Goal: Information Seeking & Learning: Learn about a topic

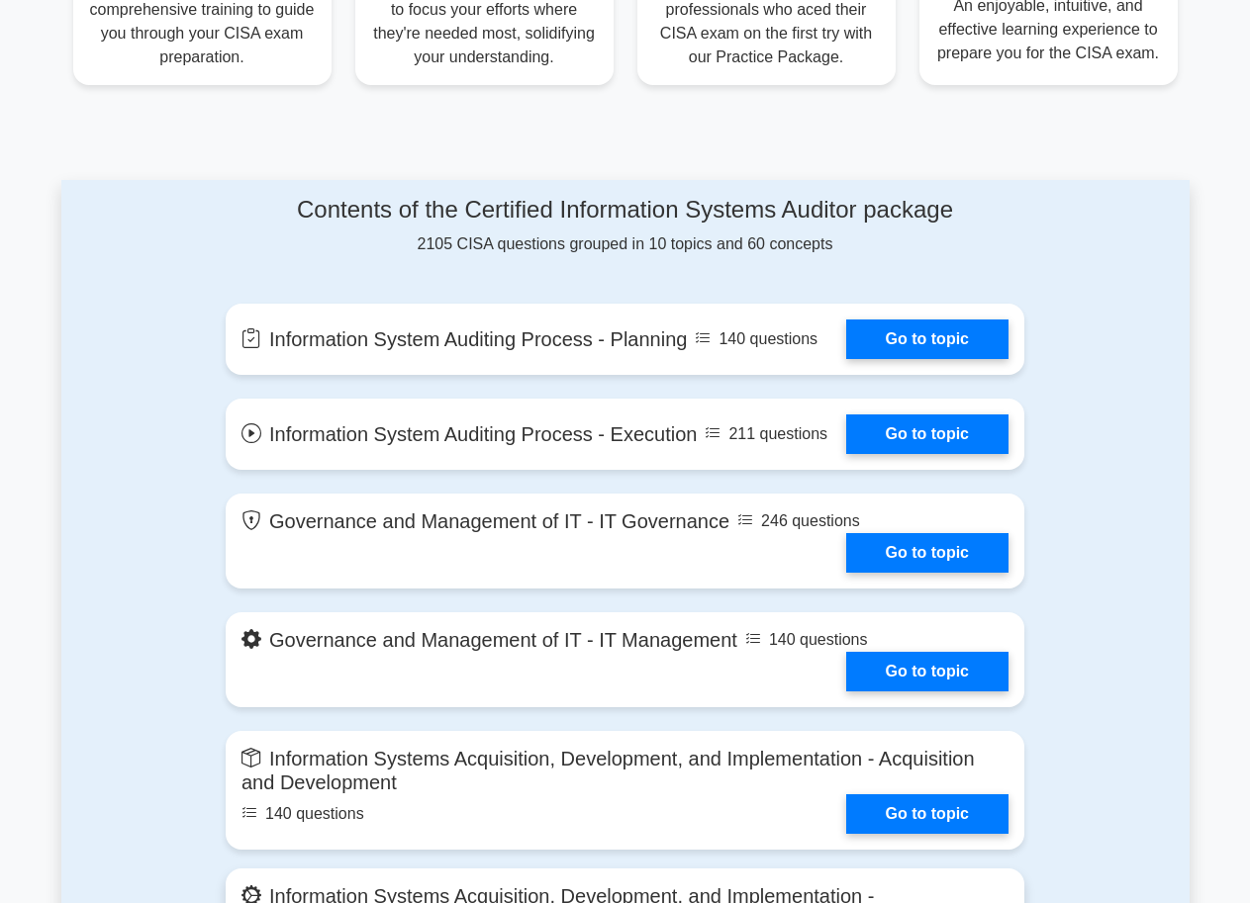
scroll to position [889, 0]
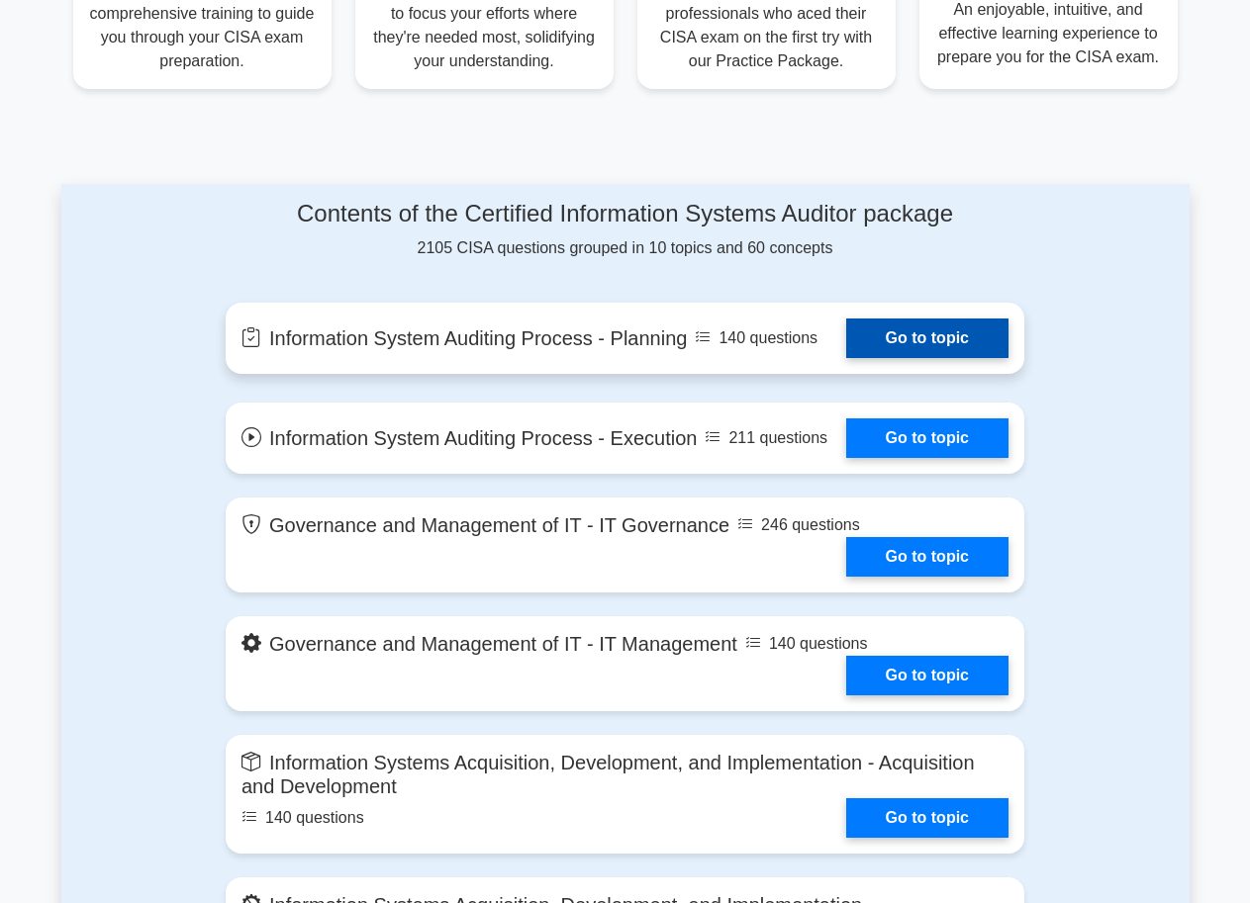
click at [960, 336] on link "Go to topic" at bounding box center [927, 339] width 162 height 40
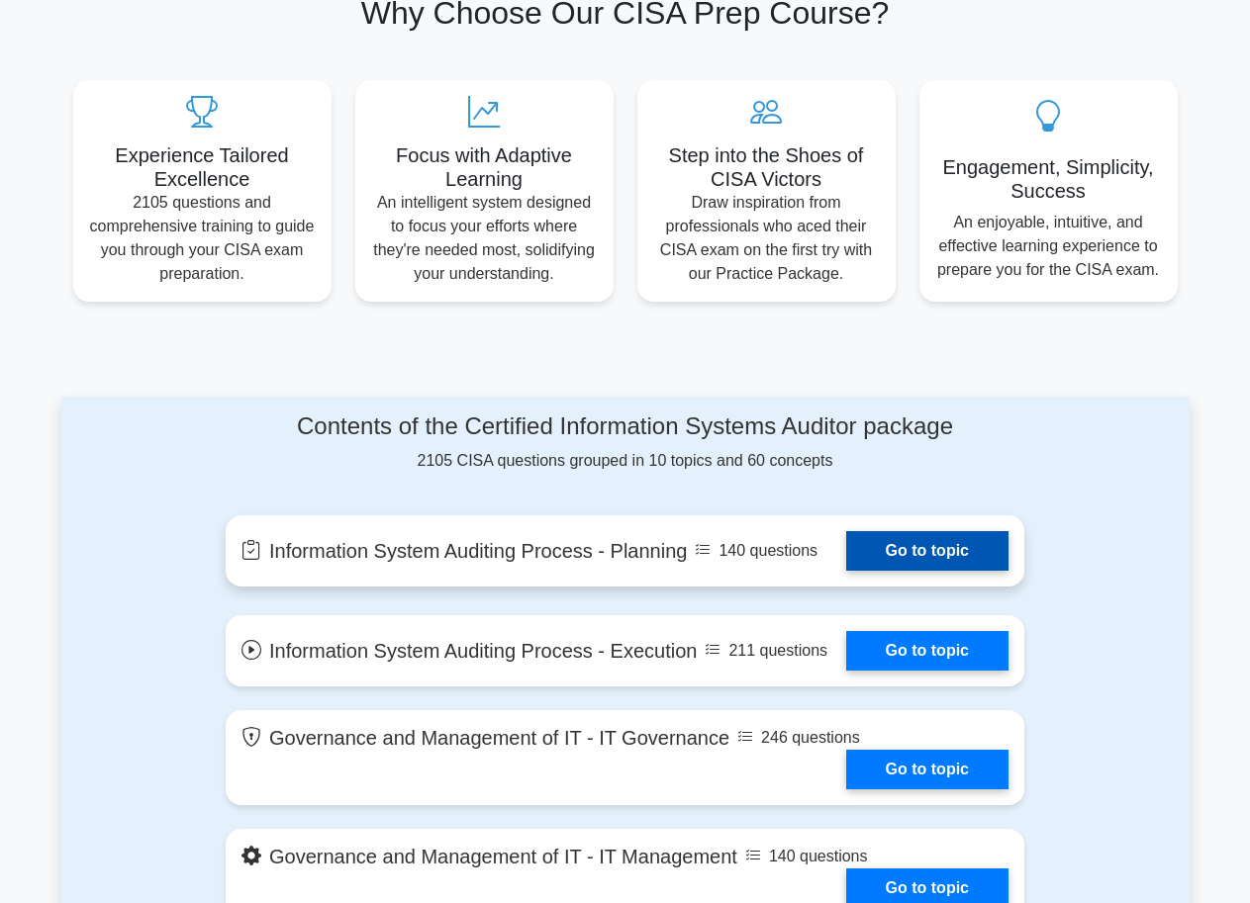
scroll to position [790, 0]
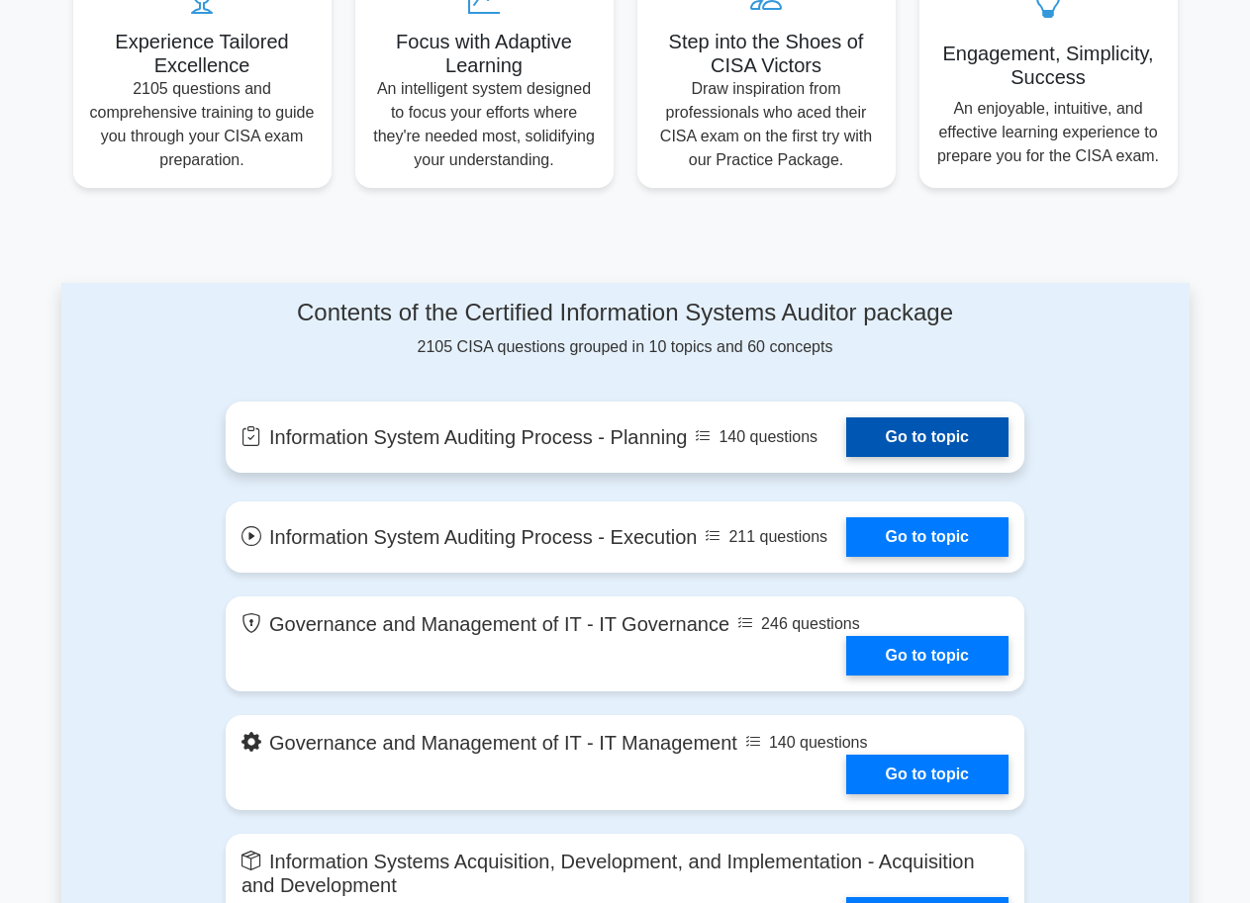
click at [920, 442] on link "Go to topic" at bounding box center [927, 438] width 162 height 40
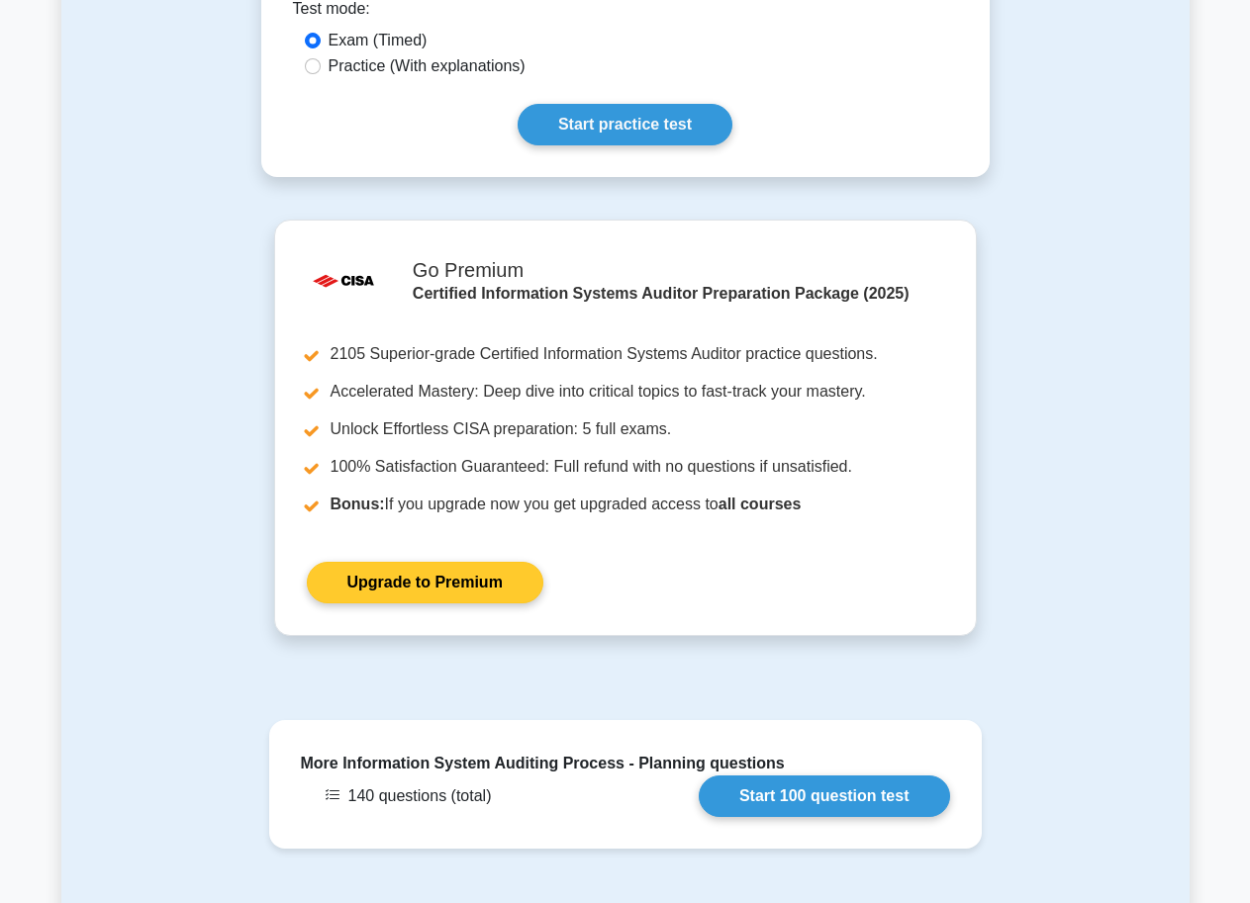
scroll to position [1187, 0]
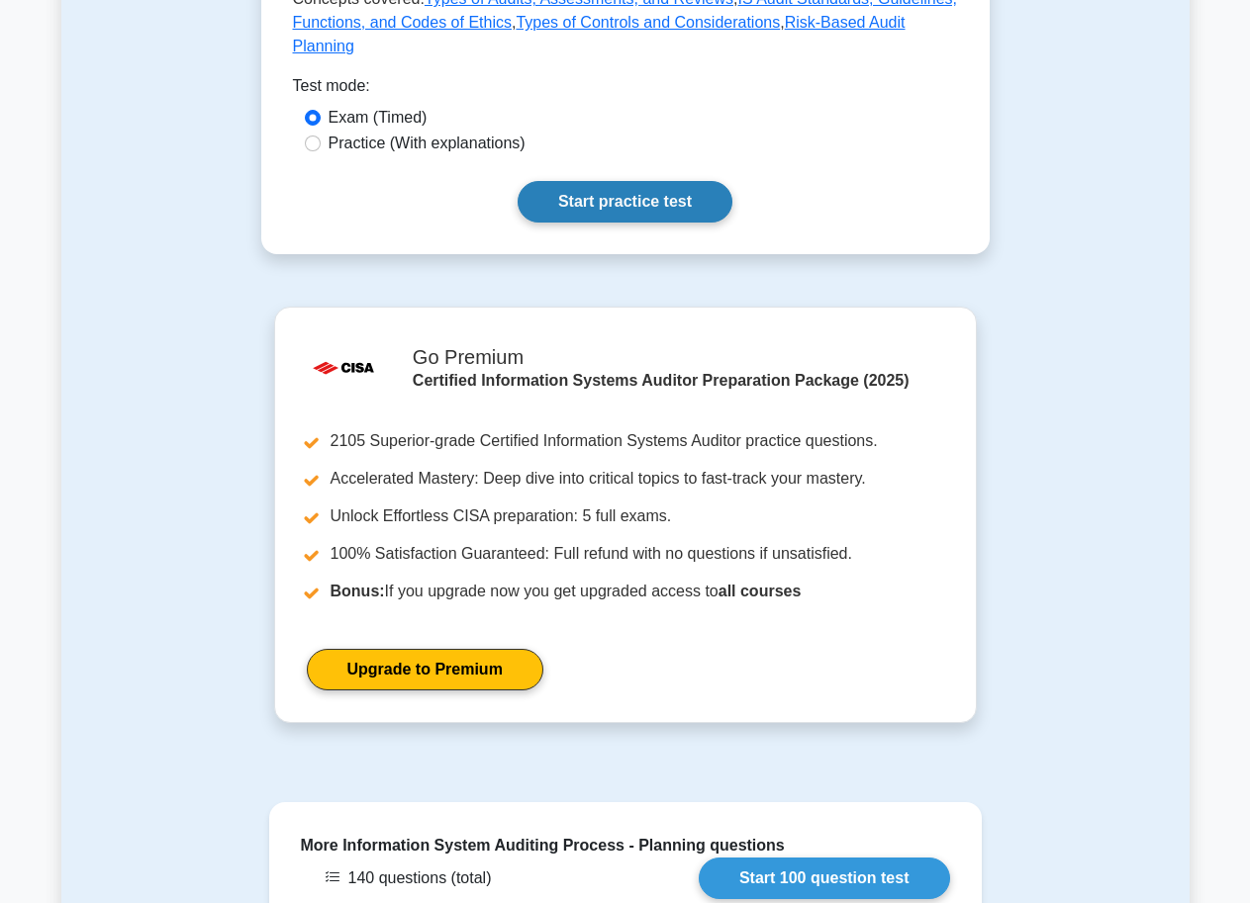
click at [645, 181] on link "Start practice test" at bounding box center [625, 202] width 215 height 42
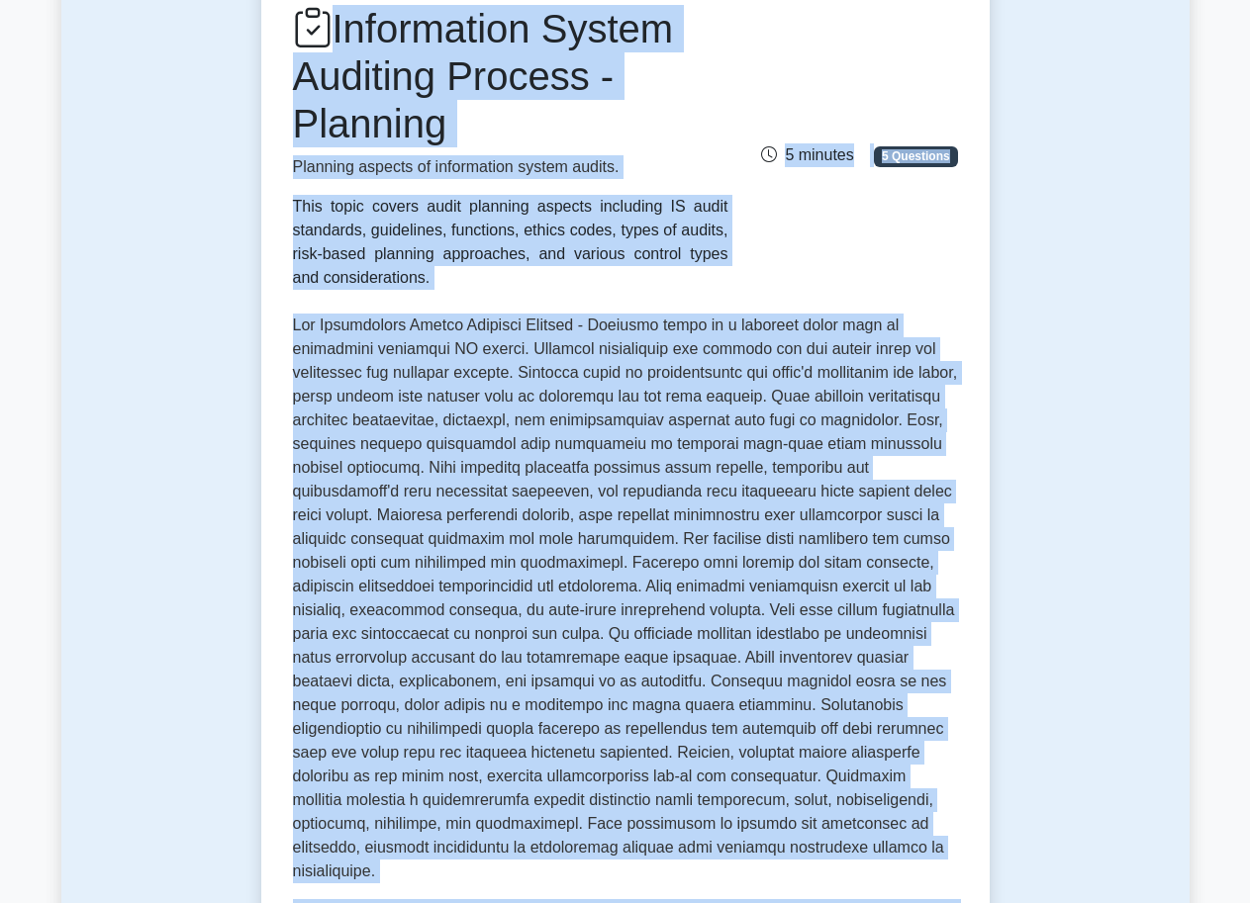
scroll to position [489, 0]
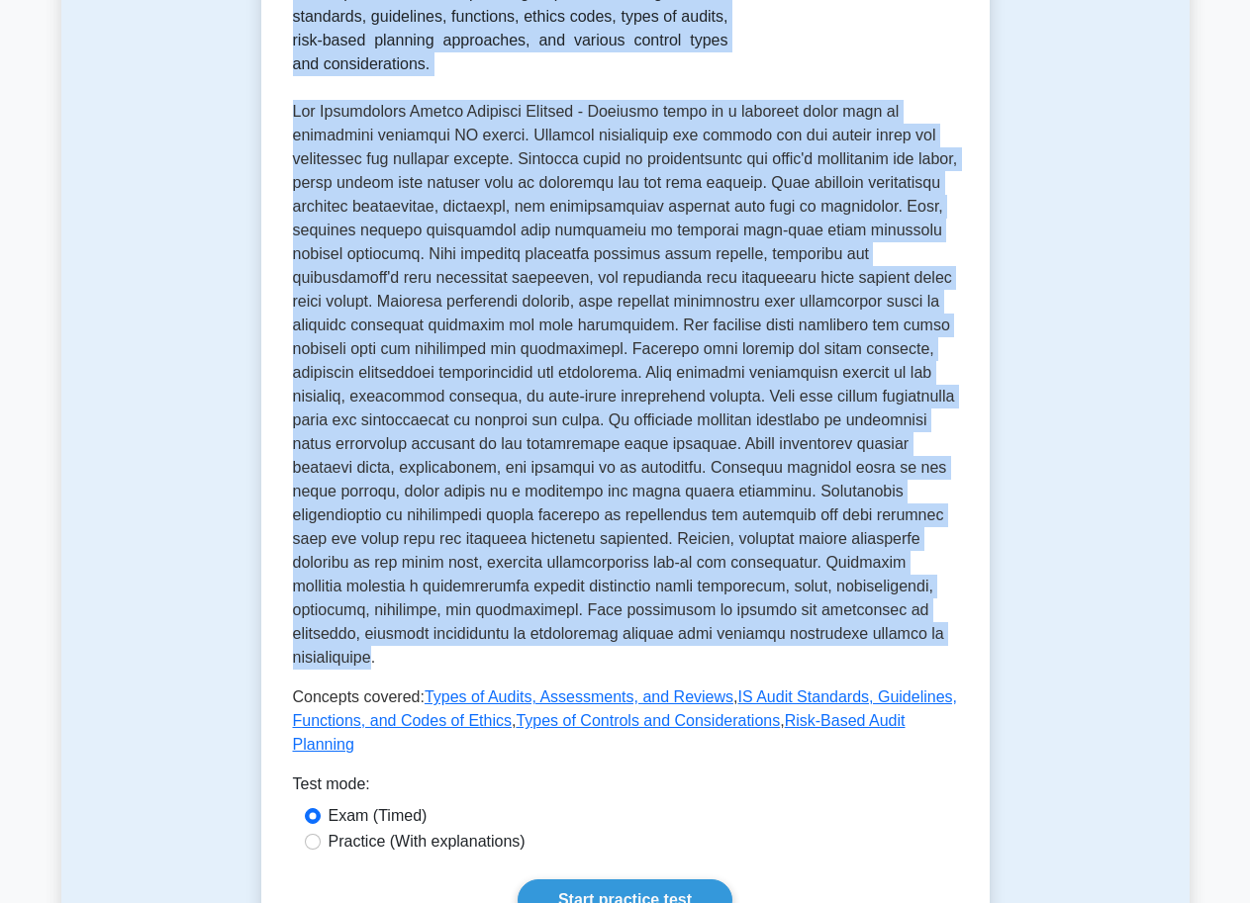
drag, startPoint x: 291, startPoint y: 197, endPoint x: 881, endPoint y: 635, distance: 734.8
click at [881, 635] on div "Information System Auditing Process - Planning Planning aspects of information …" at bounding box center [625, 274] width 665 height 966
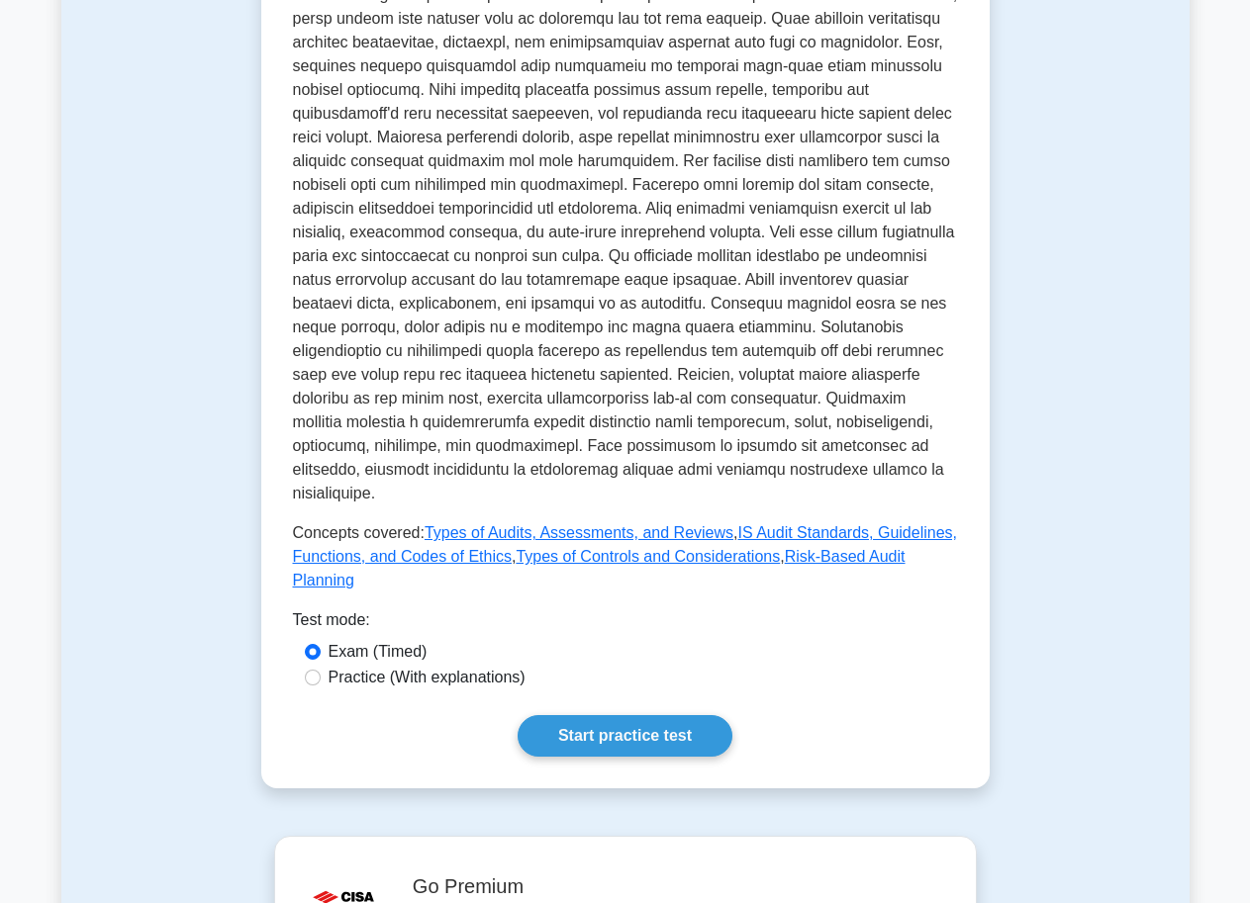
scroll to position [693, 0]
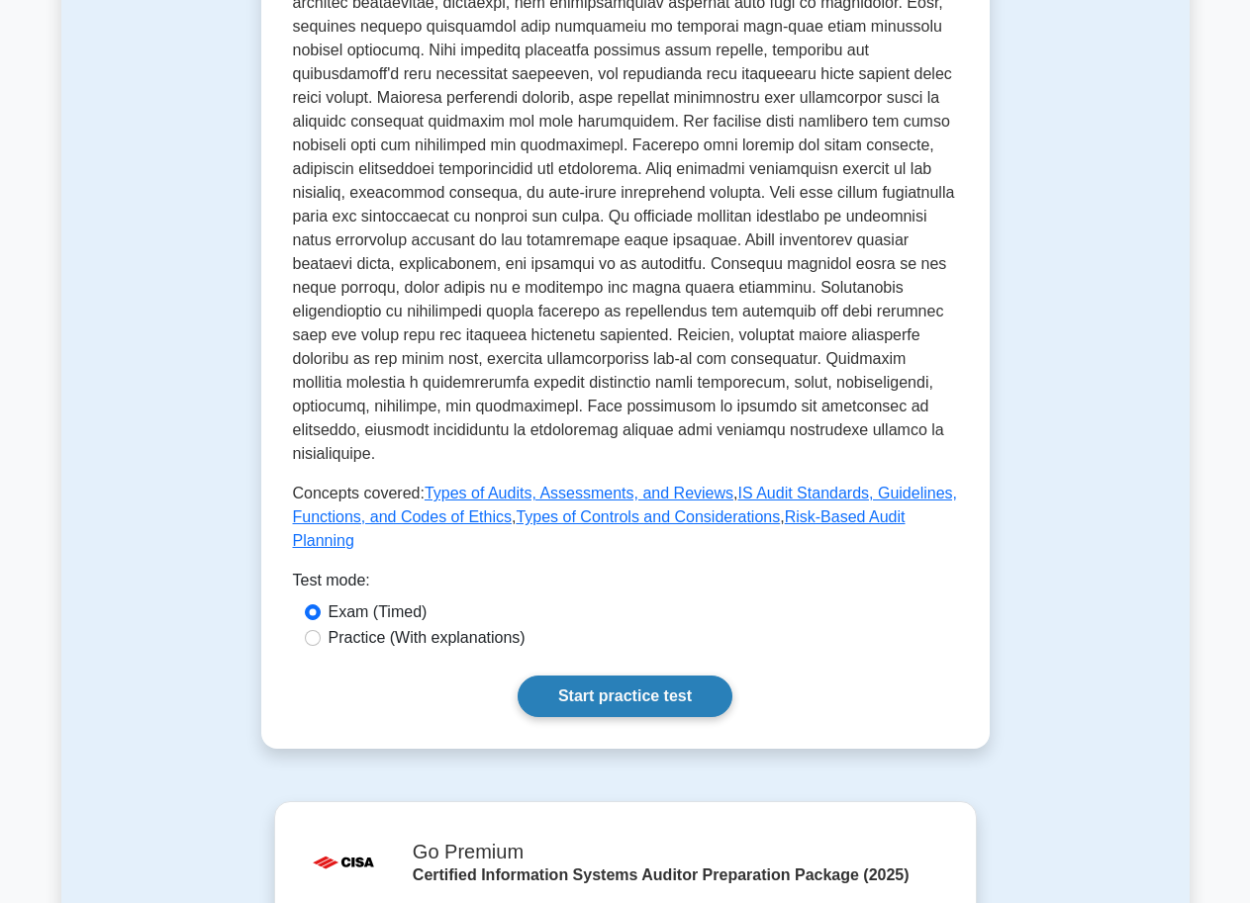
click at [624, 676] on link "Start practice test" at bounding box center [625, 697] width 215 height 42
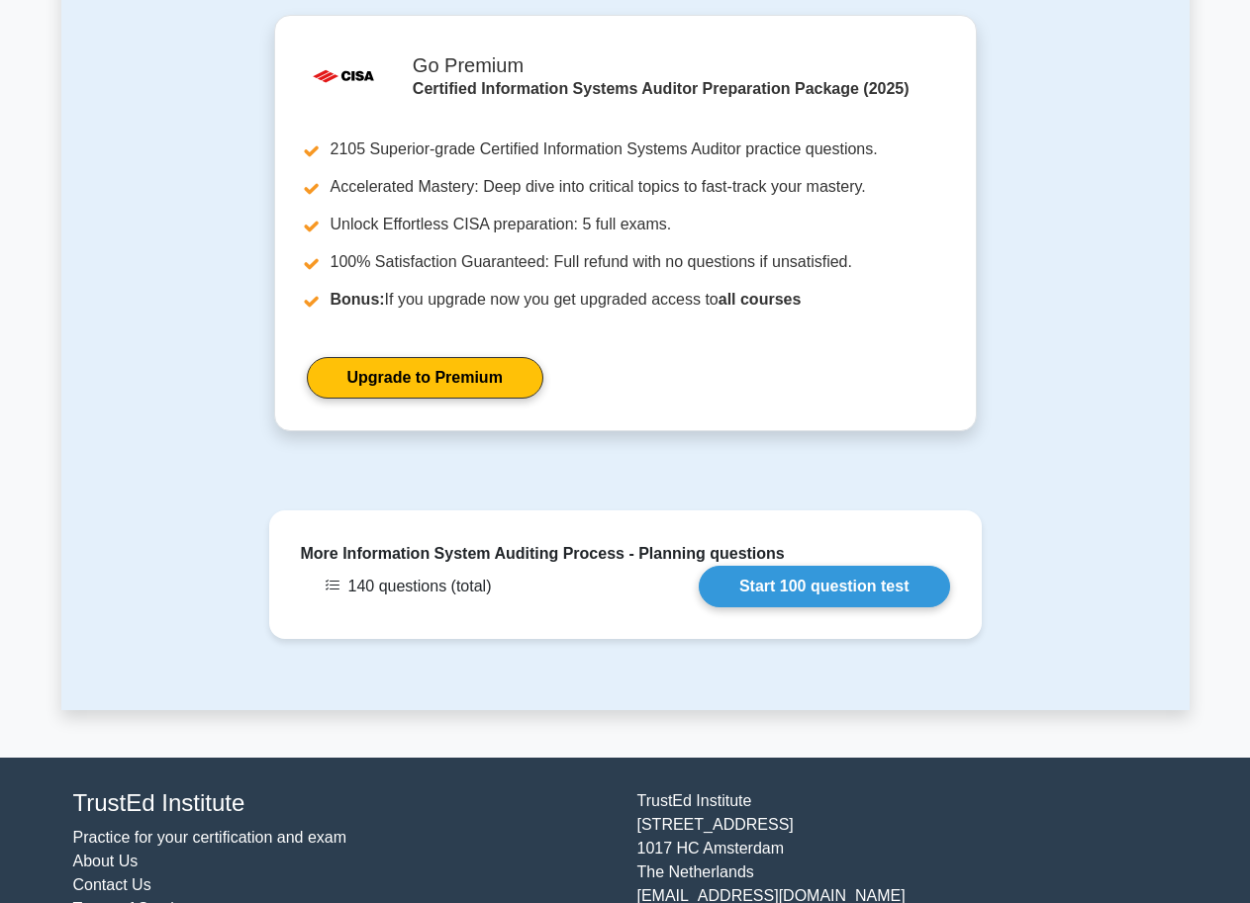
scroll to position [1484, 0]
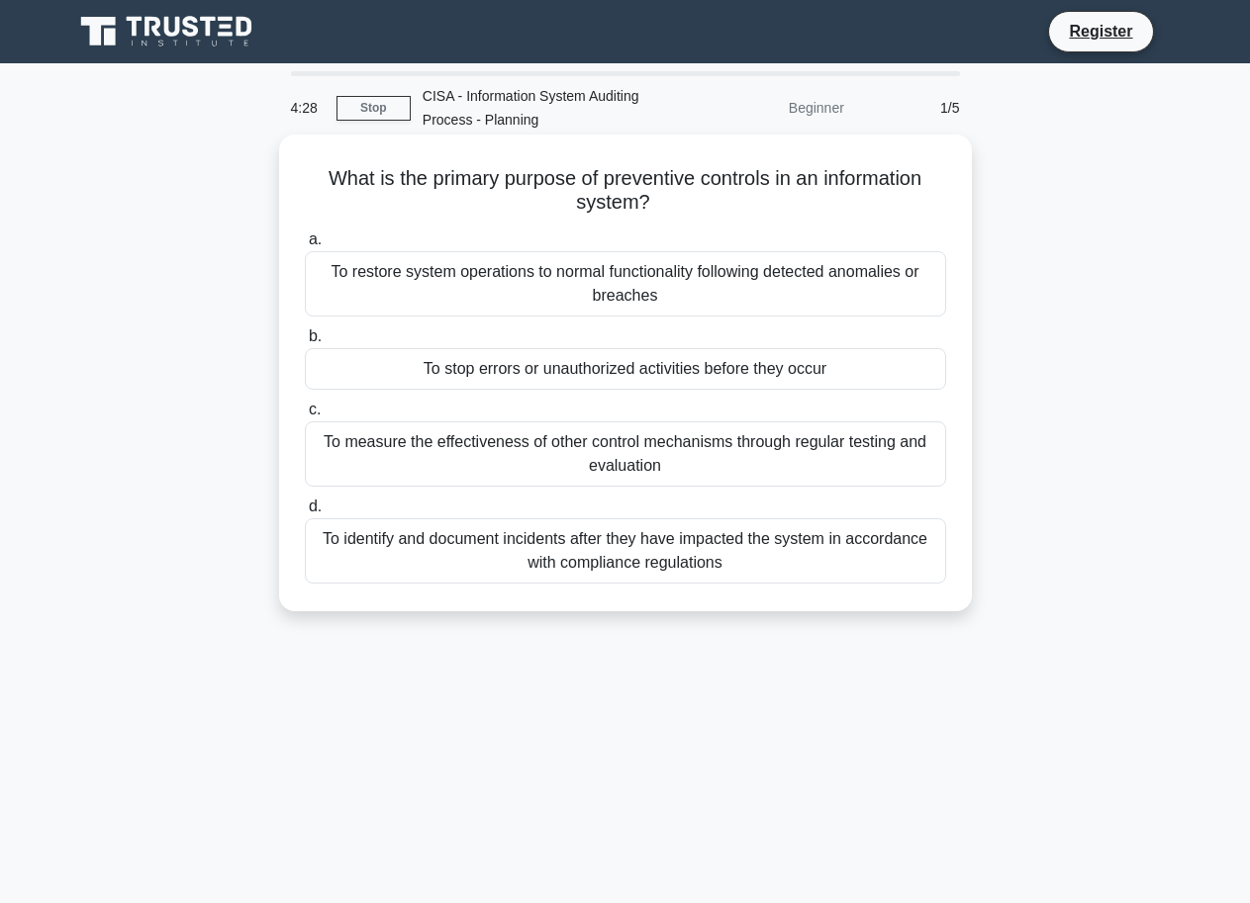
click at [305, 258] on div "To restore system operations to normal functionality following detected anomali…" at bounding box center [625, 283] width 641 height 65
click at [305, 246] on input "a. To restore system operations to normal functionality following detected anom…" at bounding box center [305, 240] width 0 height 13
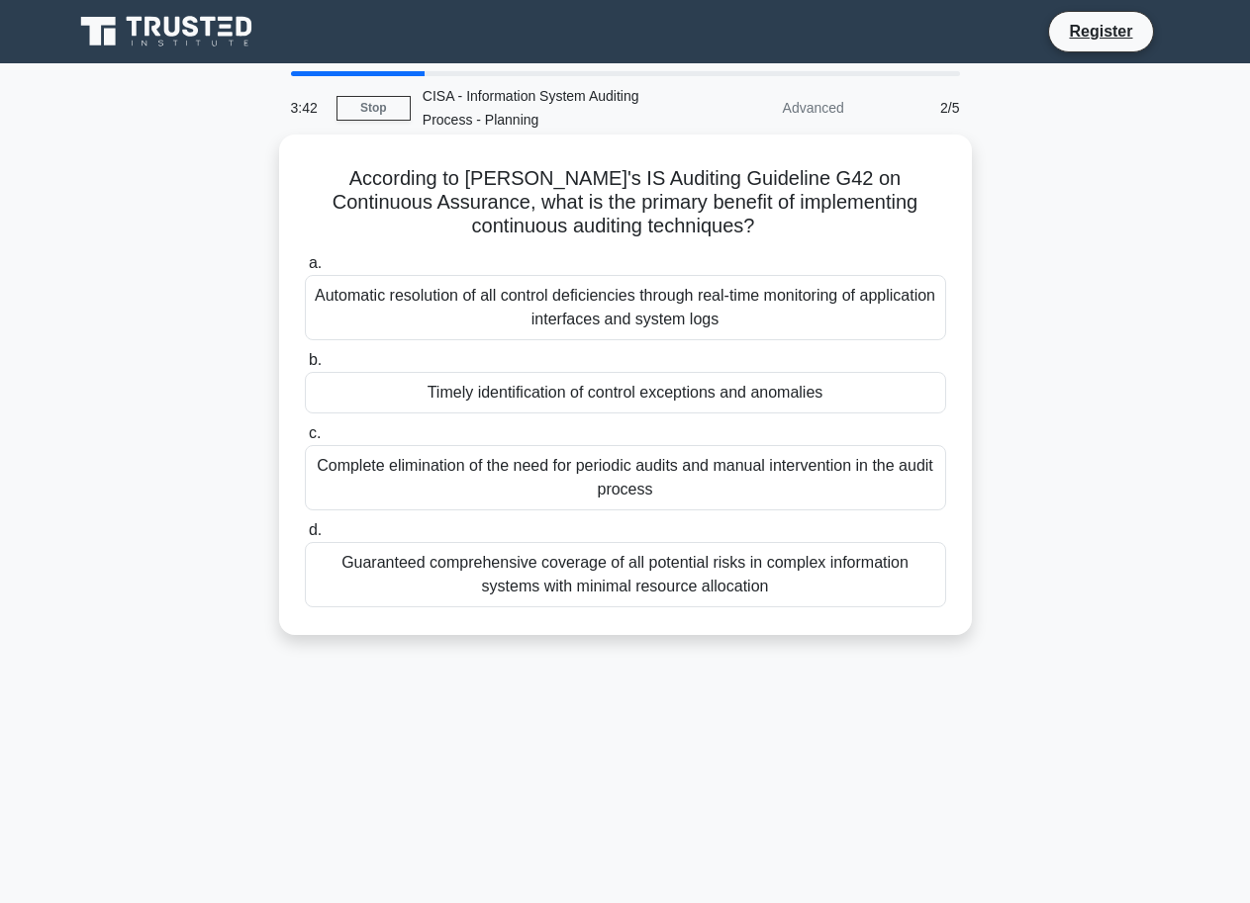
click at [707, 583] on div "Guaranteed comprehensive coverage of all potential risks in complex information…" at bounding box center [625, 574] width 641 height 65
click at [305, 537] on input "d. Guaranteed comprehensive coverage of all potential risks in complex informat…" at bounding box center [305, 530] width 0 height 13
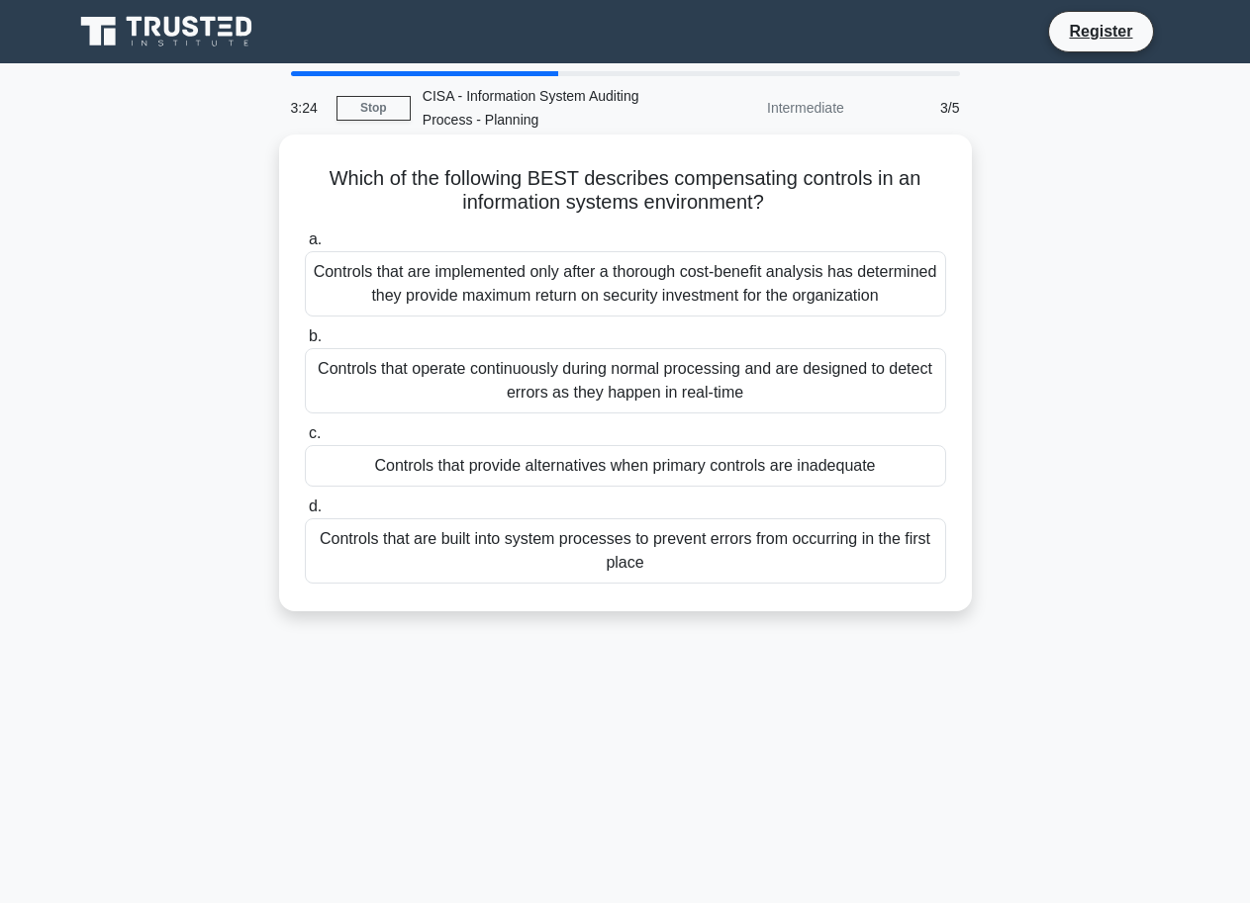
click at [643, 577] on div "Controls that are built into system processes to prevent errors from occurring …" at bounding box center [625, 551] width 641 height 65
click at [305, 514] on input "d. Controls that are built into system processes to prevent errors from occurri…" at bounding box center [305, 507] width 0 height 13
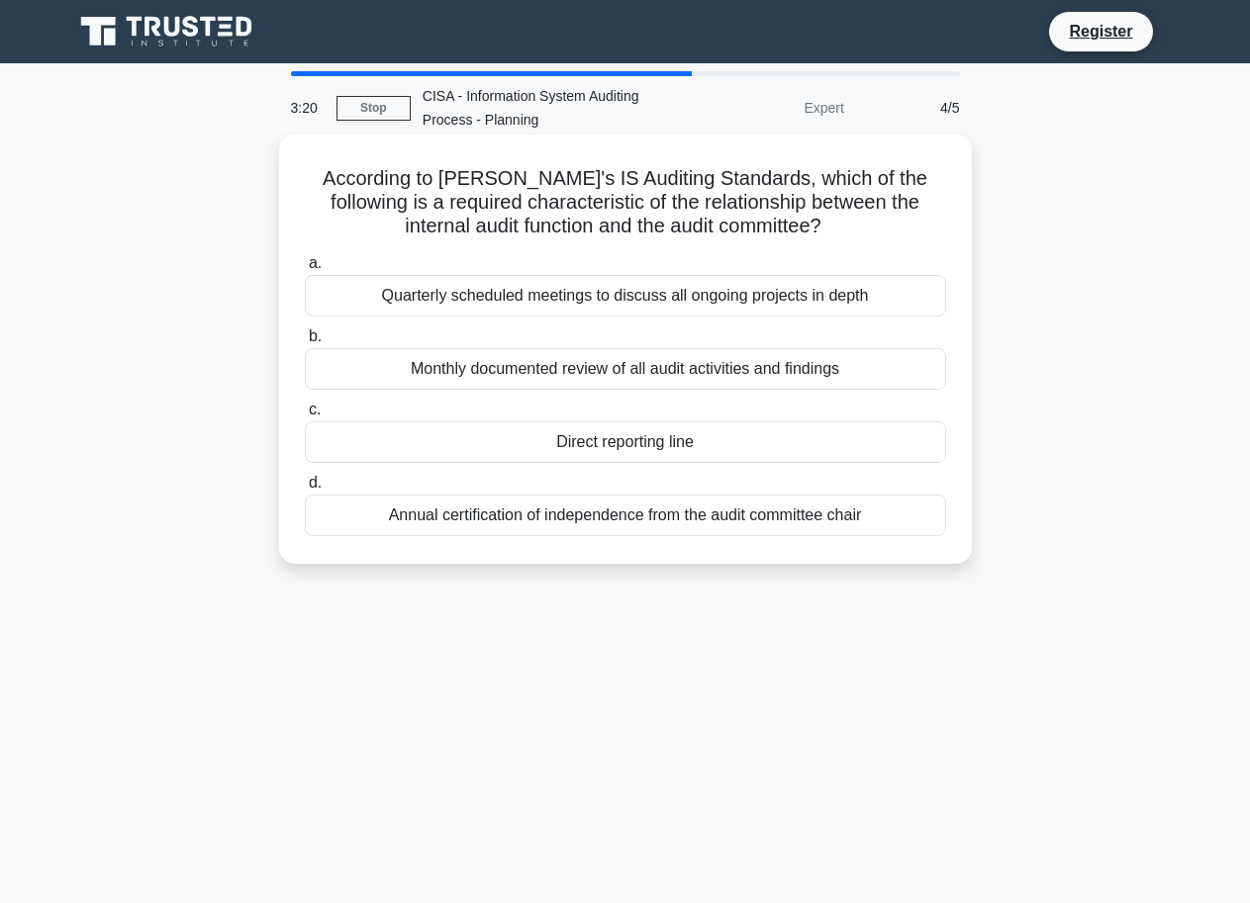
click at [798, 520] on div "Annual certification of independence from the audit committee chair" at bounding box center [625, 516] width 641 height 42
click at [305, 490] on input "d. Annual certification of independence from the audit committee chair" at bounding box center [305, 483] width 0 height 13
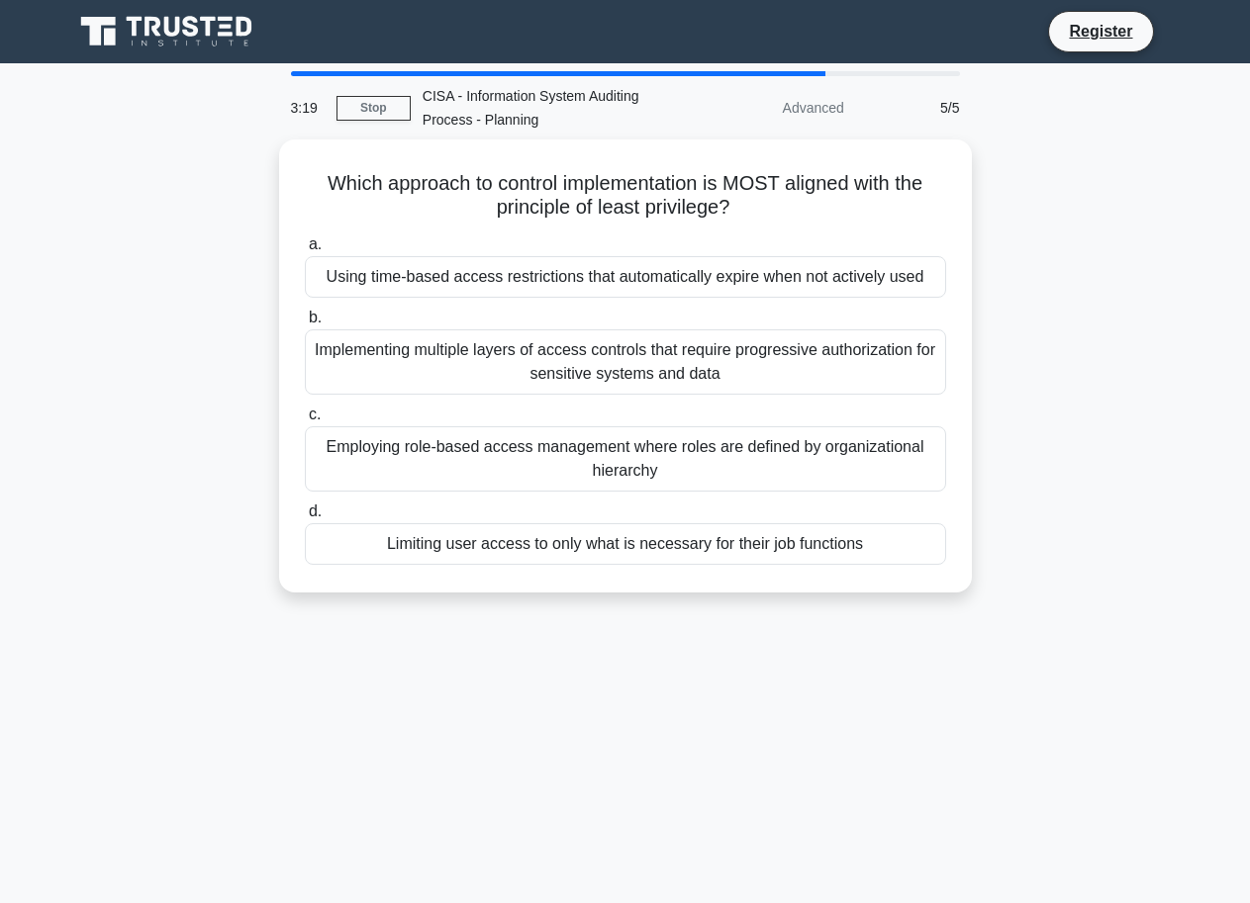
click at [798, 523] on div "Limiting user access to only what is necessary for their job functions" at bounding box center [625, 544] width 641 height 42
click at [305, 519] on input "d. Limiting user access to only what is necessary for their job functions" at bounding box center [305, 512] width 0 height 13
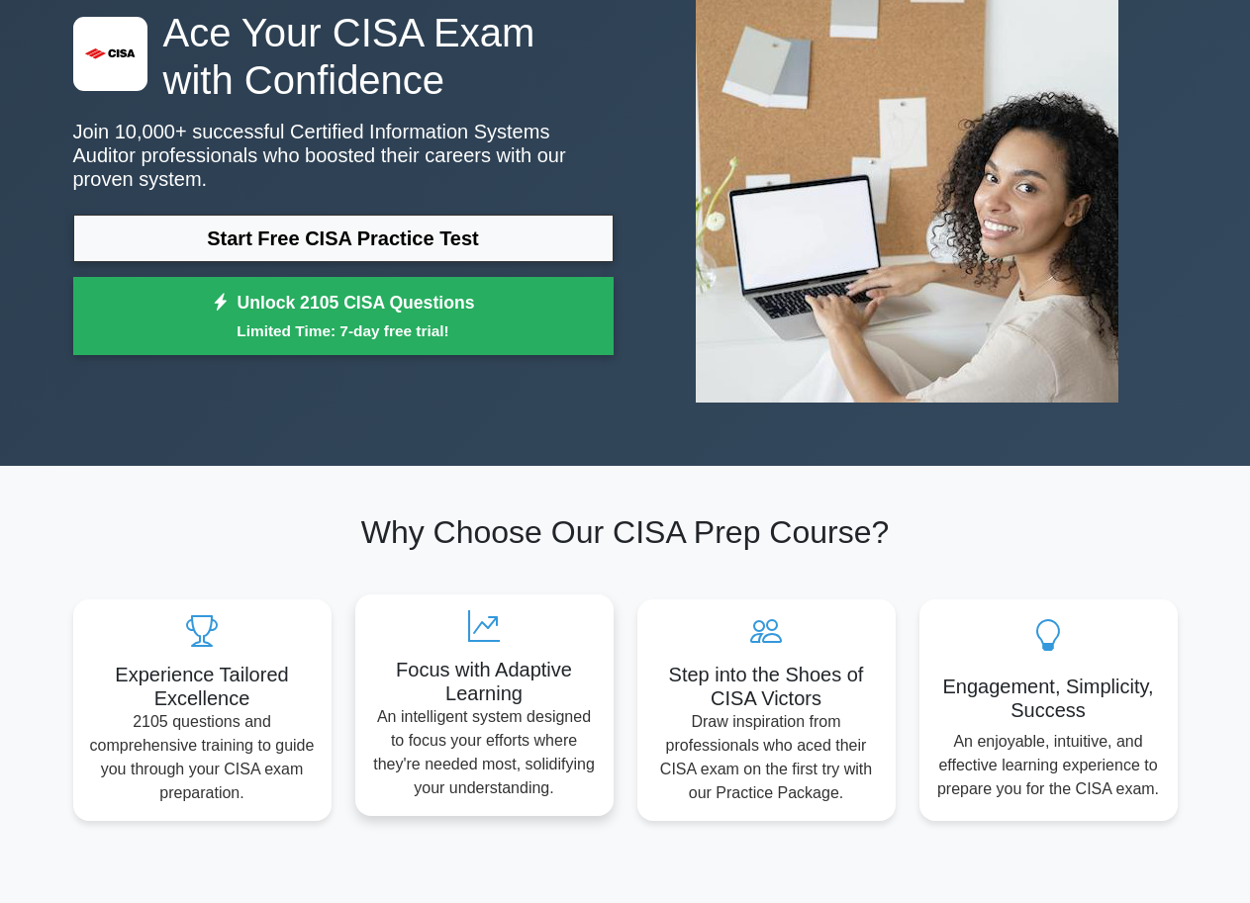
scroll to position [198, 0]
